Goal: Task Accomplishment & Management: Manage account settings

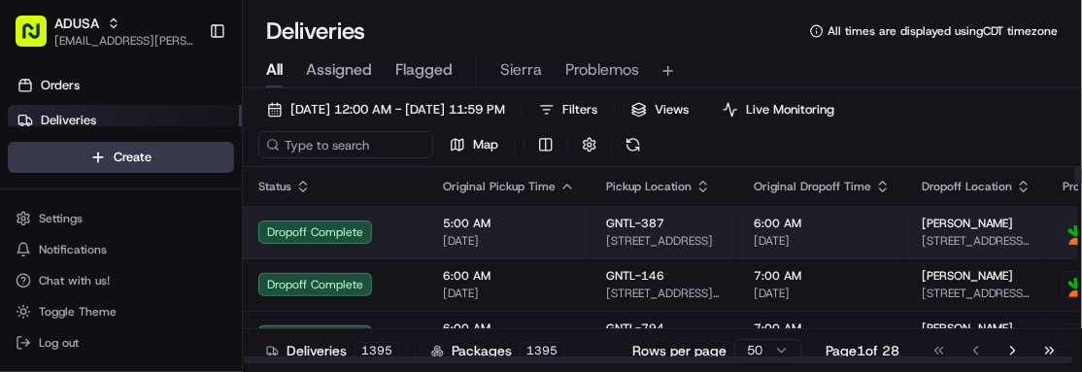
click at [1006, 226] on td "[PERSON_NAME] [STREET_ADDRESS][PERSON_NAME]" at bounding box center [977, 232] width 141 height 52
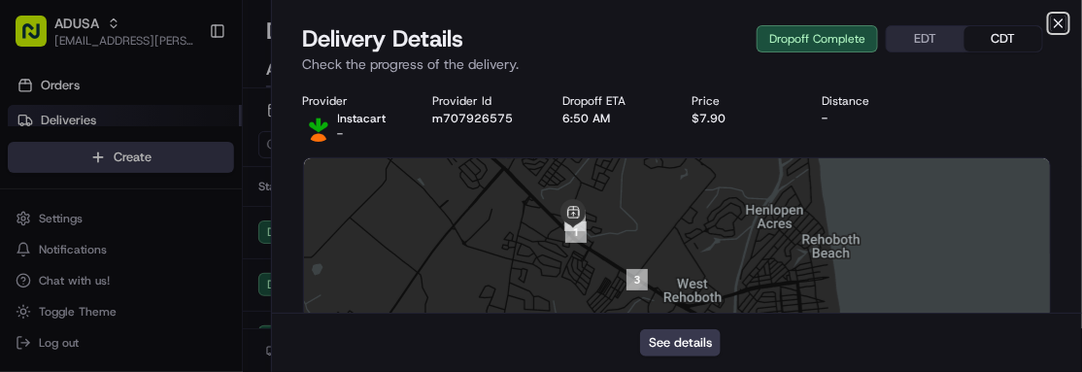
click at [1061, 19] on icon "button" at bounding box center [1059, 23] width 8 height 8
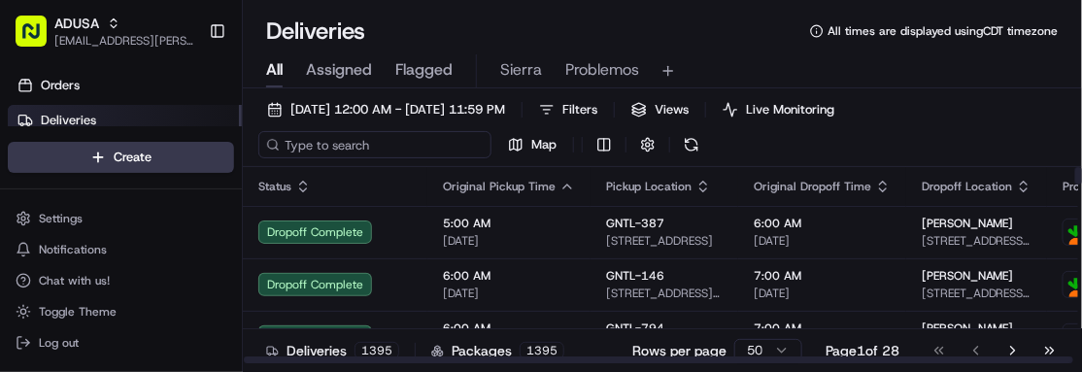
click at [333, 145] on input at bounding box center [374, 144] width 233 height 27
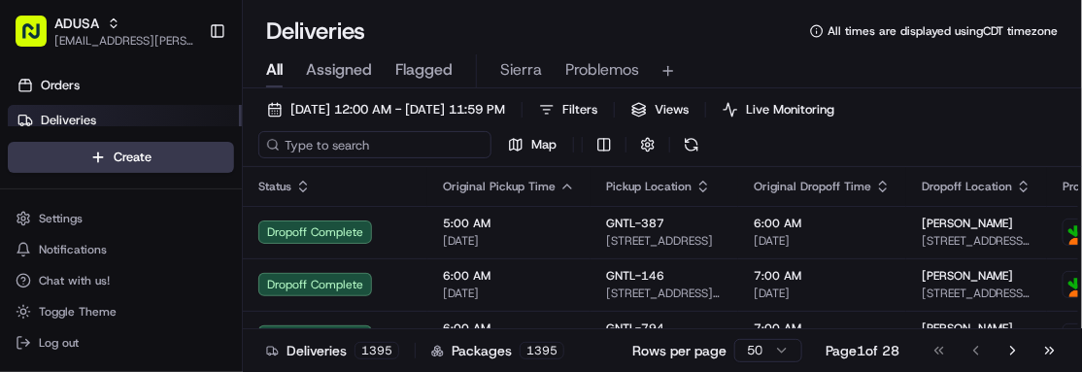
paste input "m703825371"
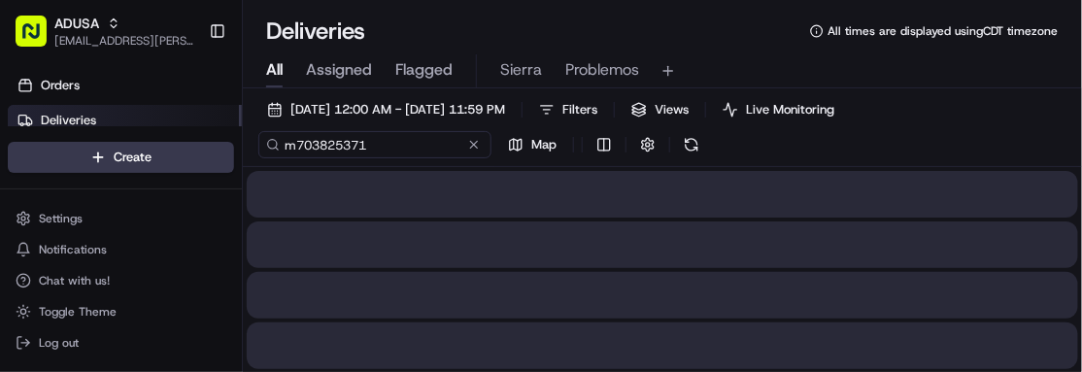
type input "m703825371"
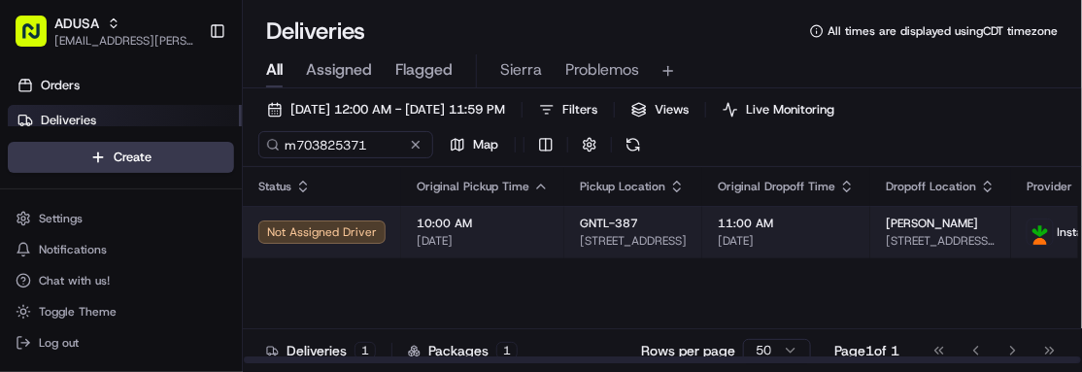
click at [519, 247] on span "[DATE]" at bounding box center [483, 241] width 132 height 16
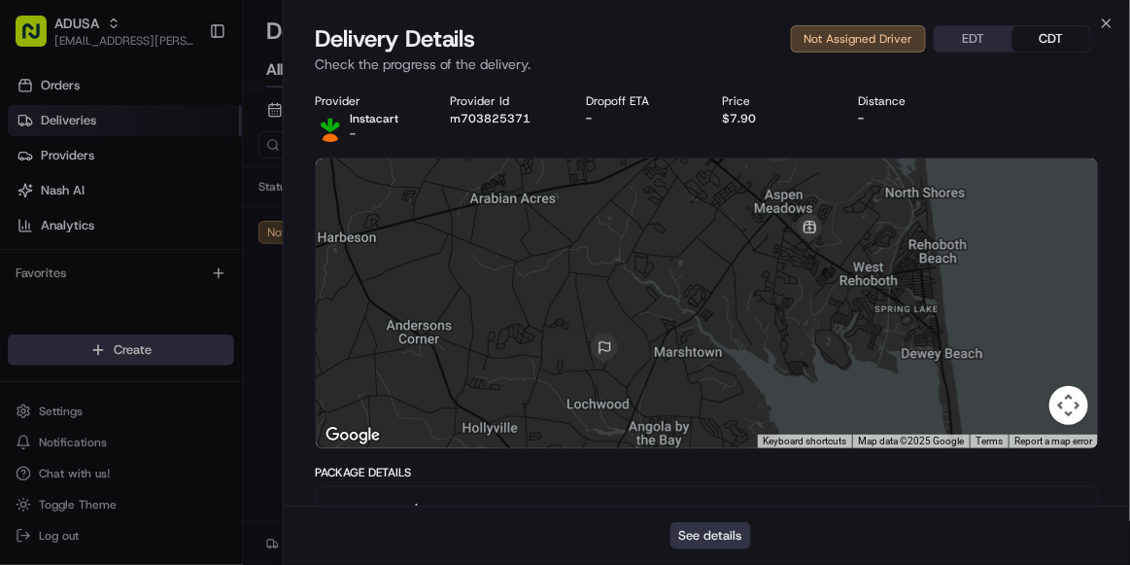
click at [717, 371] on button "See details" at bounding box center [710, 535] width 81 height 27
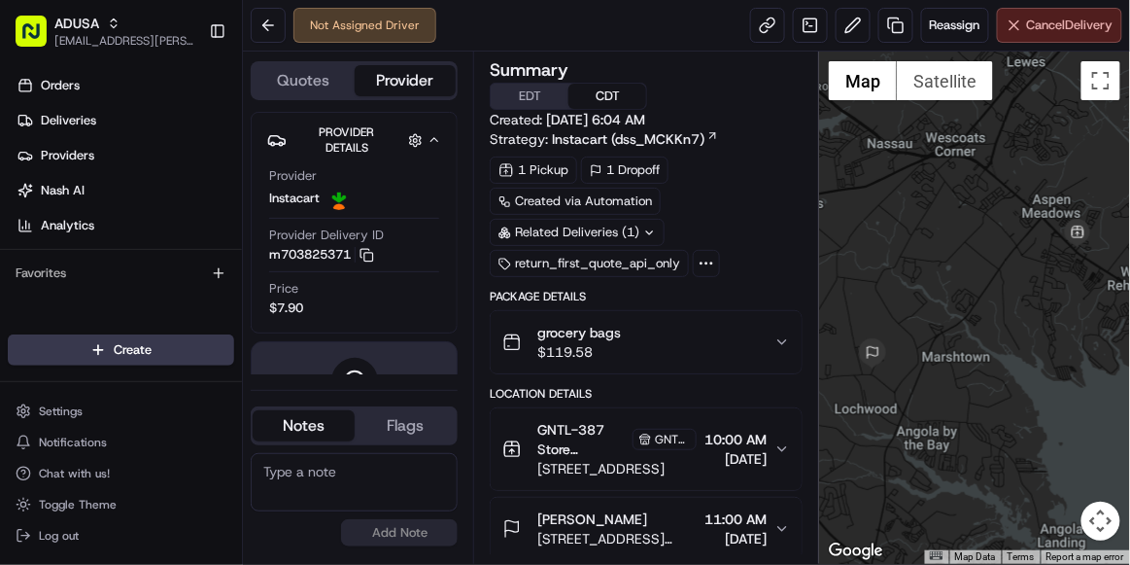
click at [1051, 36] on button "Cancel Delivery" at bounding box center [1059, 25] width 125 height 35
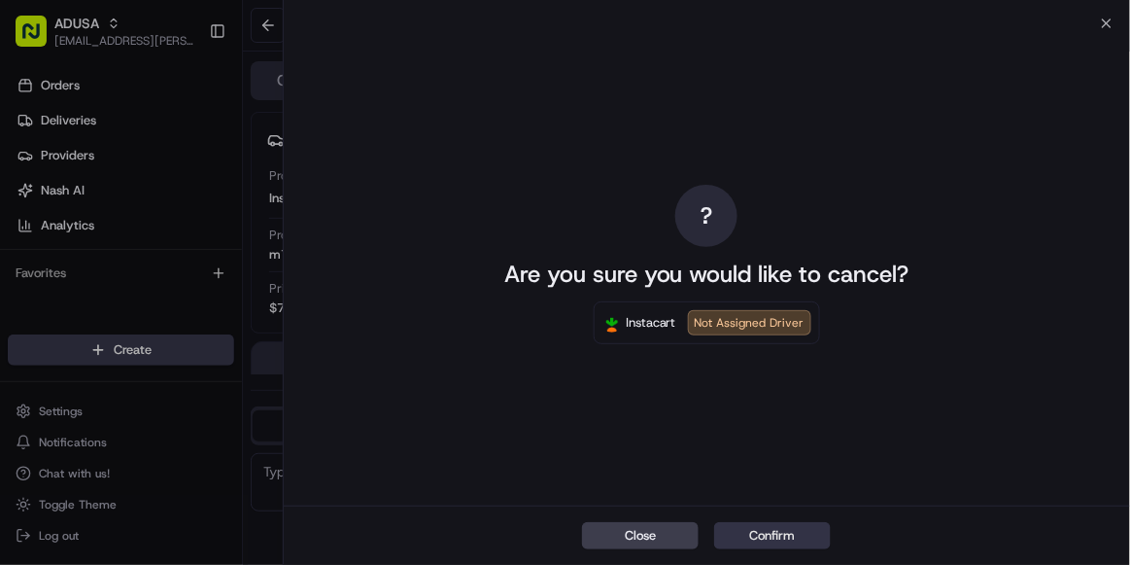
click at [768, 530] on button "Confirm" at bounding box center [772, 535] width 117 height 27
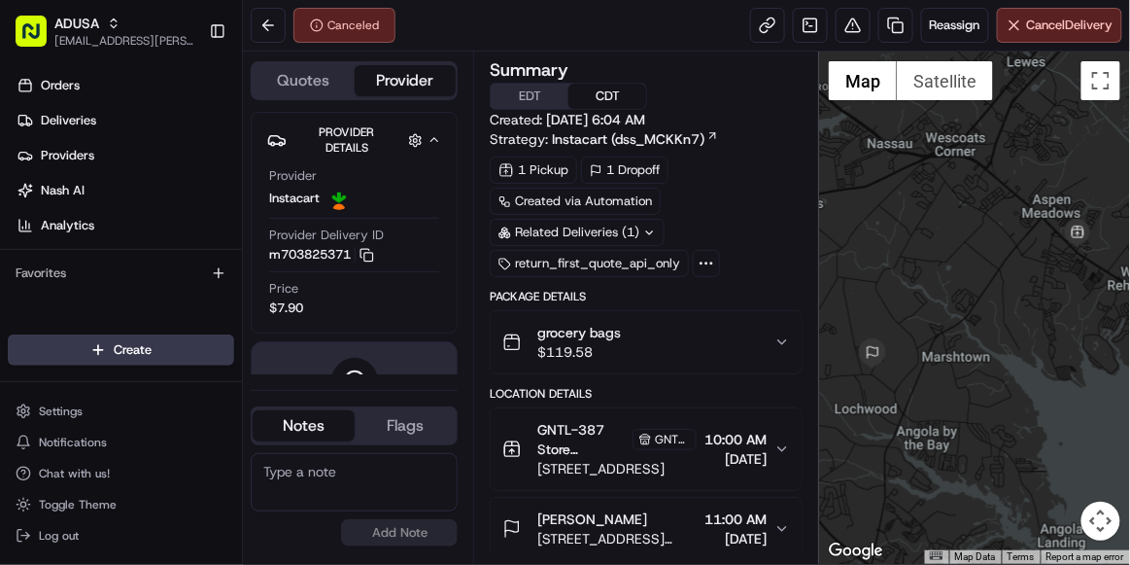
click at [387, 483] on textarea at bounding box center [354, 482] width 207 height 58
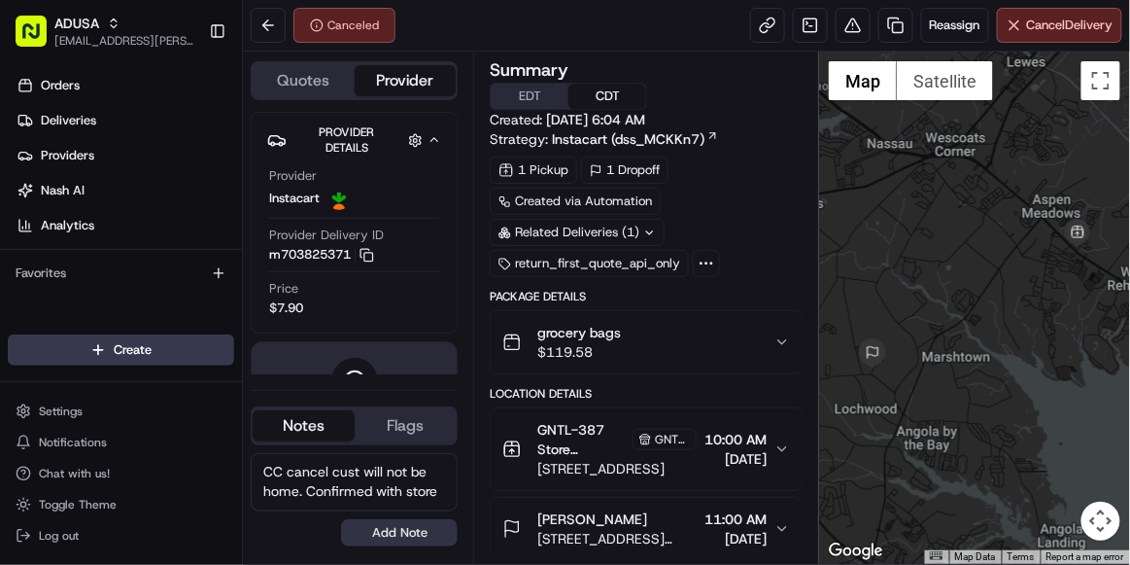
type textarea "CC cancel cust will not be home. Confirmed with store"
click at [412, 531] on button "Add Note" at bounding box center [399, 532] width 117 height 27
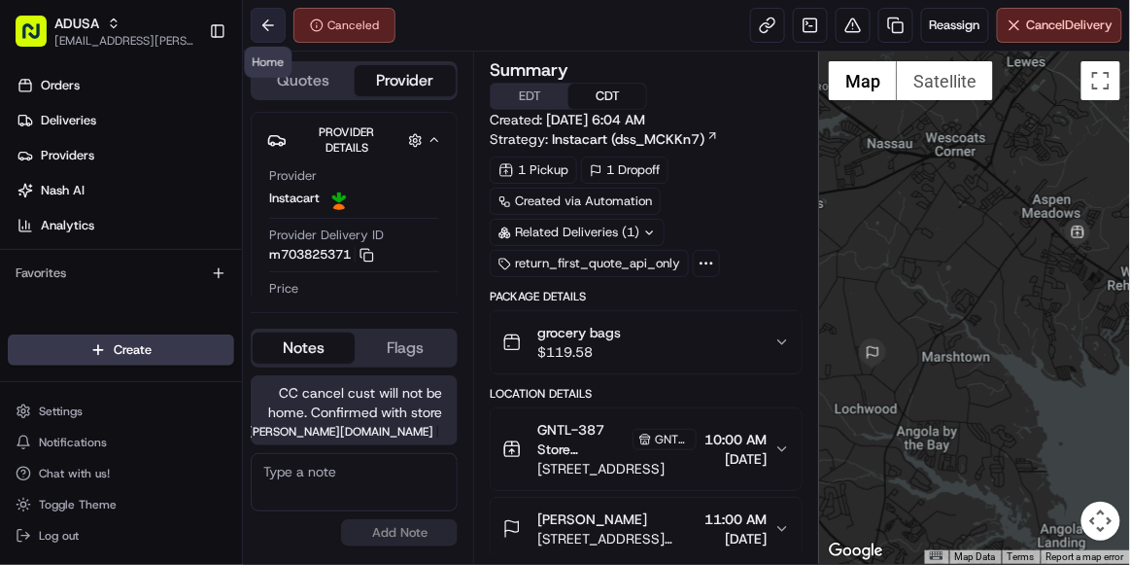
click at [265, 27] on button at bounding box center [268, 25] width 35 height 35
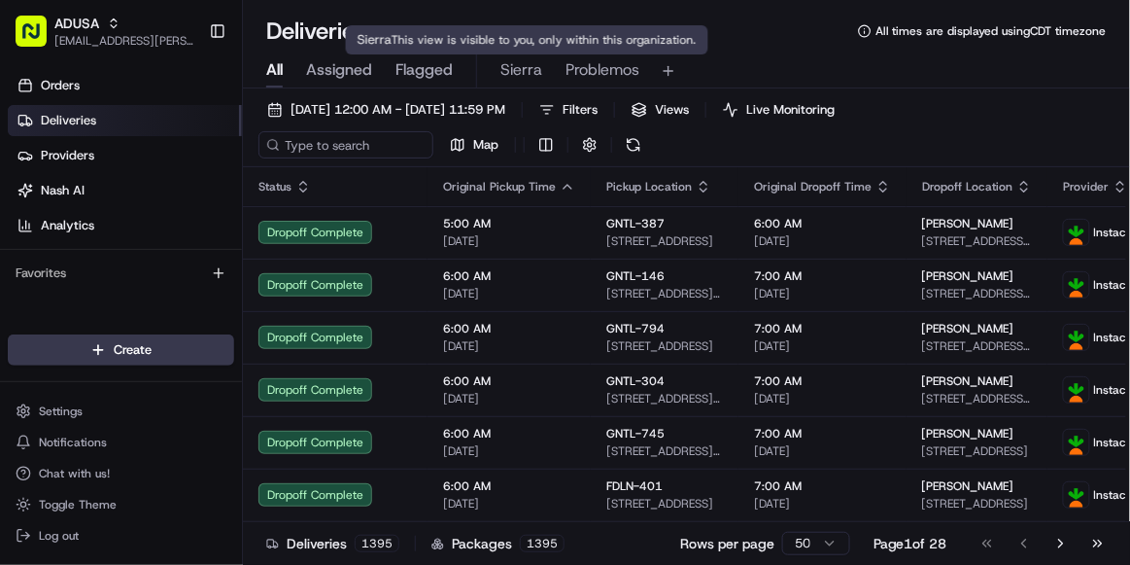
click at [599, 74] on span "Problemos" at bounding box center [602, 69] width 74 height 23
